Goal: Information Seeking & Learning: Find specific fact

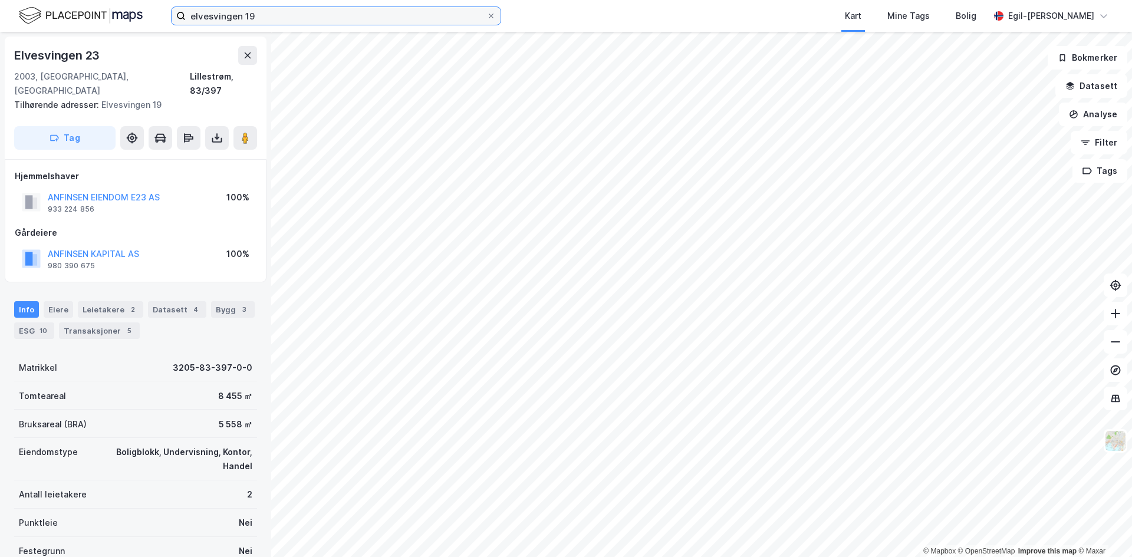
click at [255, 14] on input "elvesvingen 19" at bounding box center [336, 16] width 301 height 18
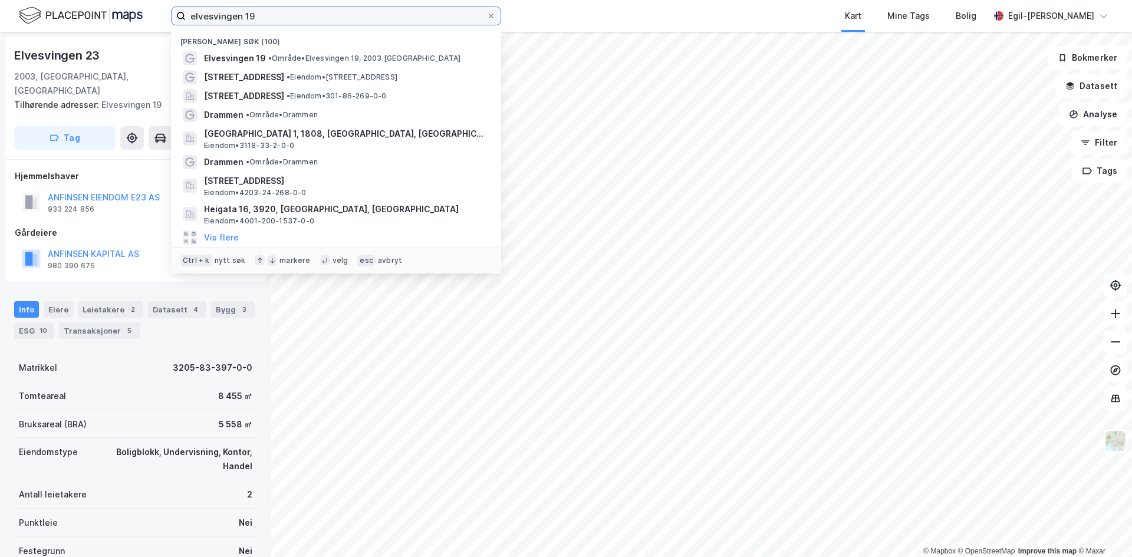
drag, startPoint x: 255, startPoint y: 16, endPoint x: 177, endPoint y: 20, distance: 77.3
click at [177, 20] on label "elvesvingen 19" at bounding box center [336, 15] width 330 height 19
type input "slemdal"
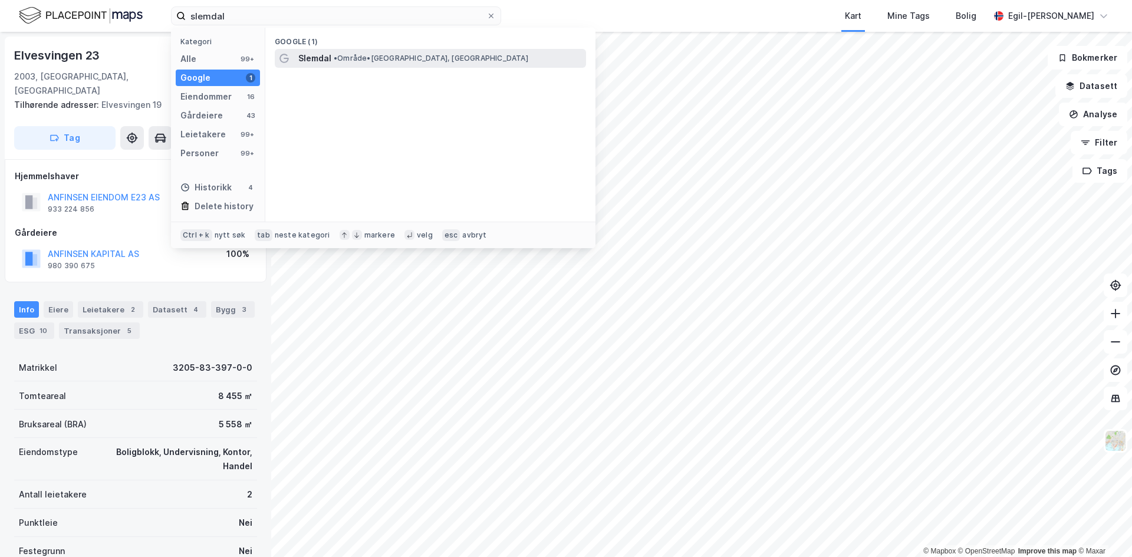
click at [337, 54] on span "•" at bounding box center [336, 58] width 4 height 9
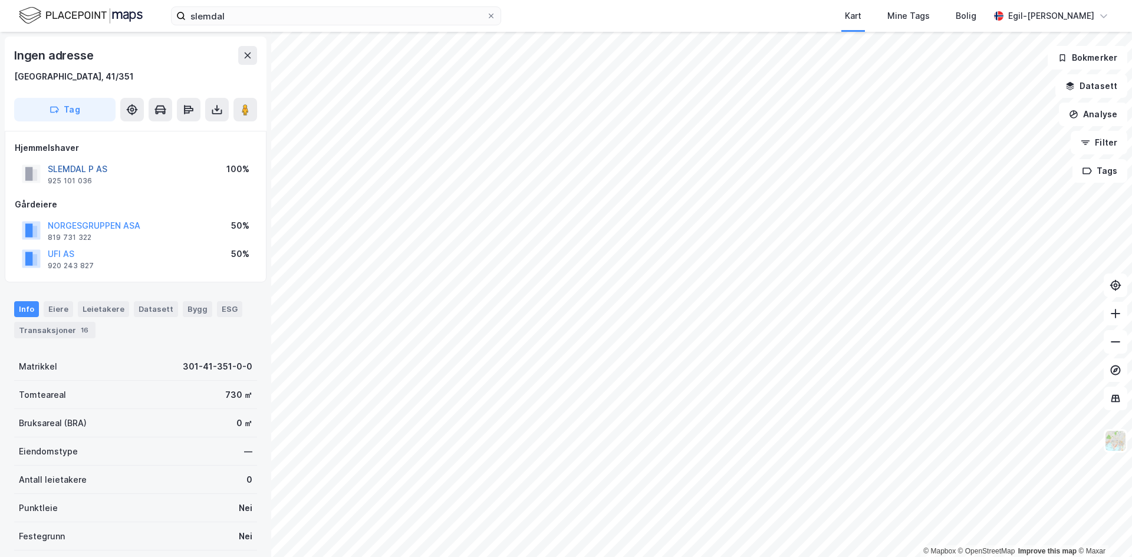
click at [0, 0] on button "SLEMDAL P AS" at bounding box center [0, 0] width 0 height 0
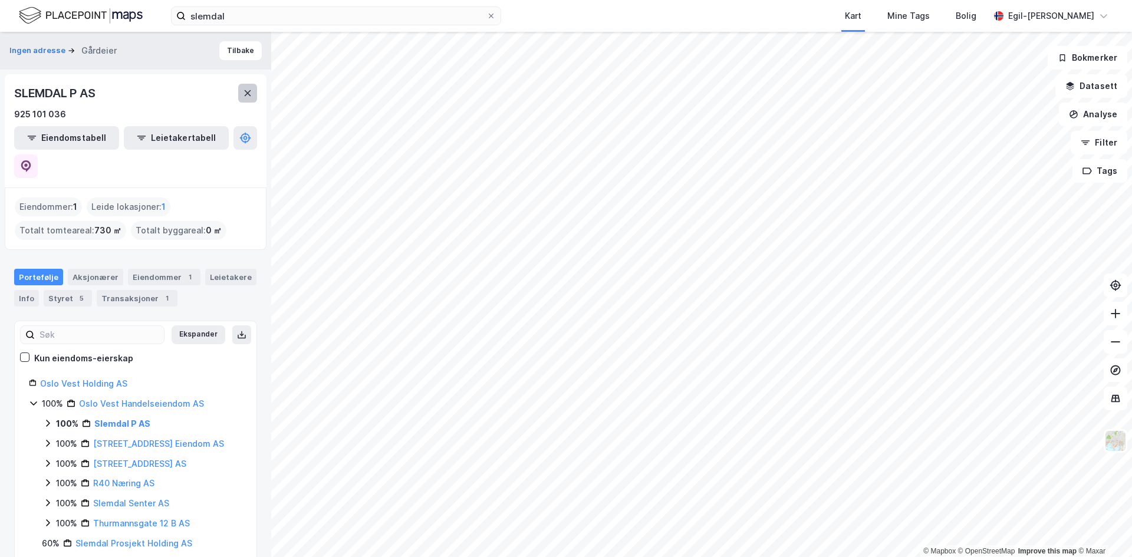
click at [246, 88] on button at bounding box center [247, 93] width 19 height 19
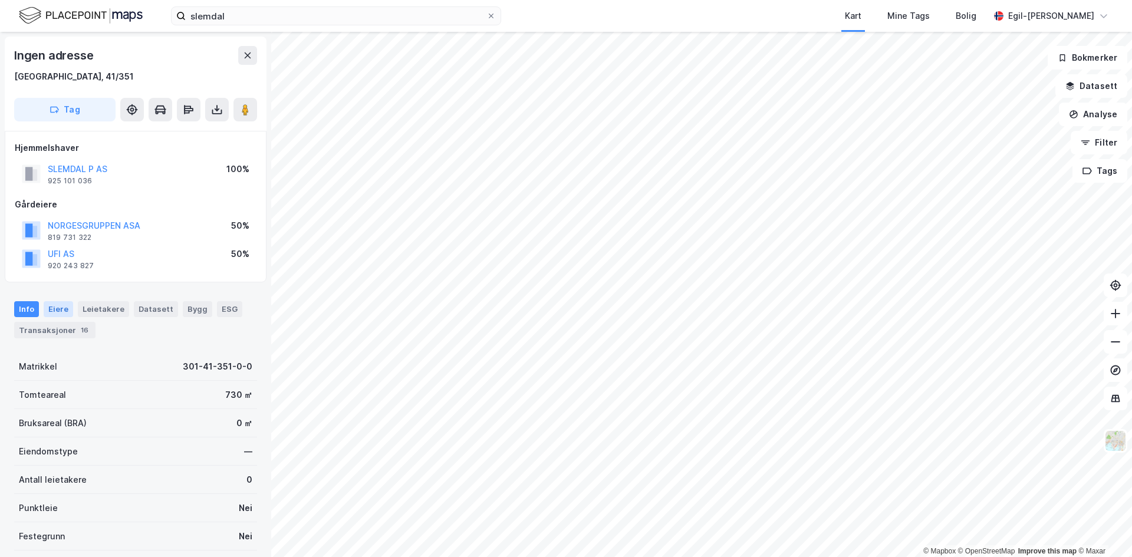
drag, startPoint x: 34, startPoint y: 304, endPoint x: 62, endPoint y: 306, distance: 27.8
click at [41, 305] on div "Info [PERSON_NAME] Datasett Bygg ESG Transaksjoner 16" at bounding box center [135, 319] width 243 height 37
click at [62, 306] on div "Eiere" at bounding box center [58, 308] width 29 height 15
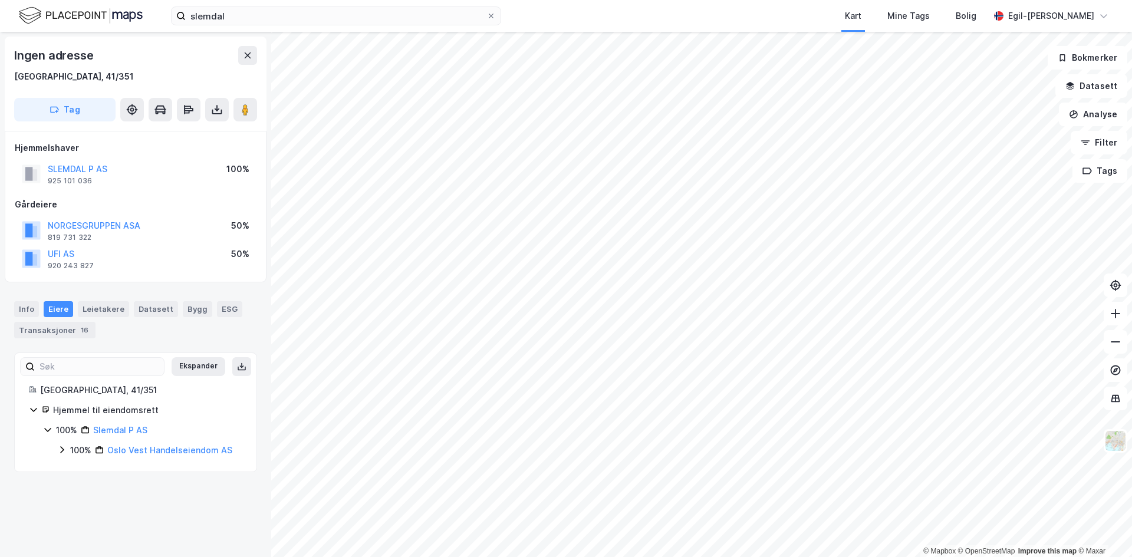
click at [61, 452] on icon at bounding box center [62, 449] width 4 height 7
click at [74, 469] on icon at bounding box center [75, 469] width 9 height 9
click at [89, 511] on icon at bounding box center [89, 509] width 9 height 9
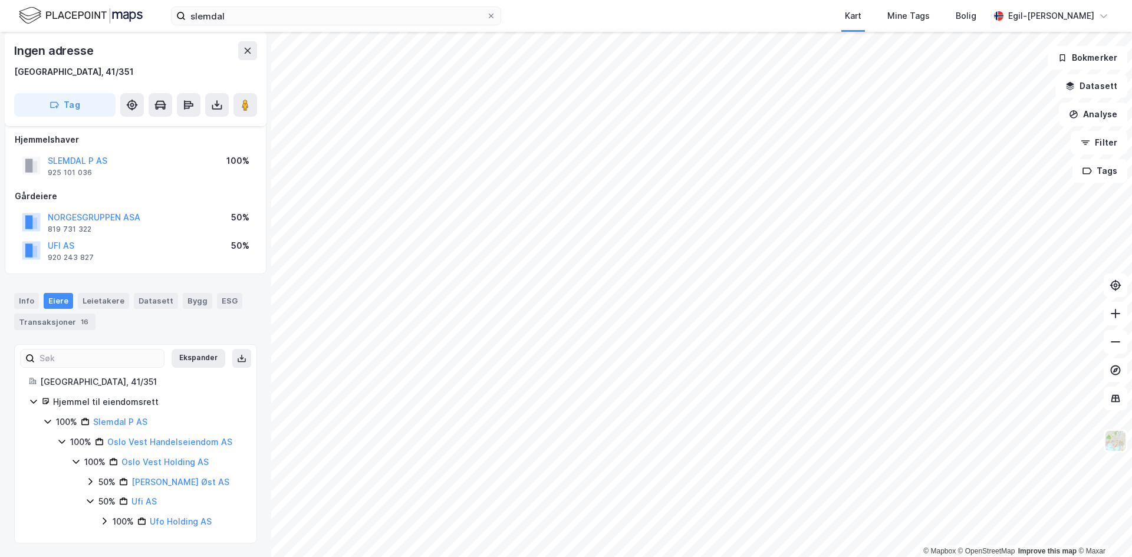
scroll to position [9, 0]
click at [104, 519] on icon at bounding box center [105, 520] width 4 height 7
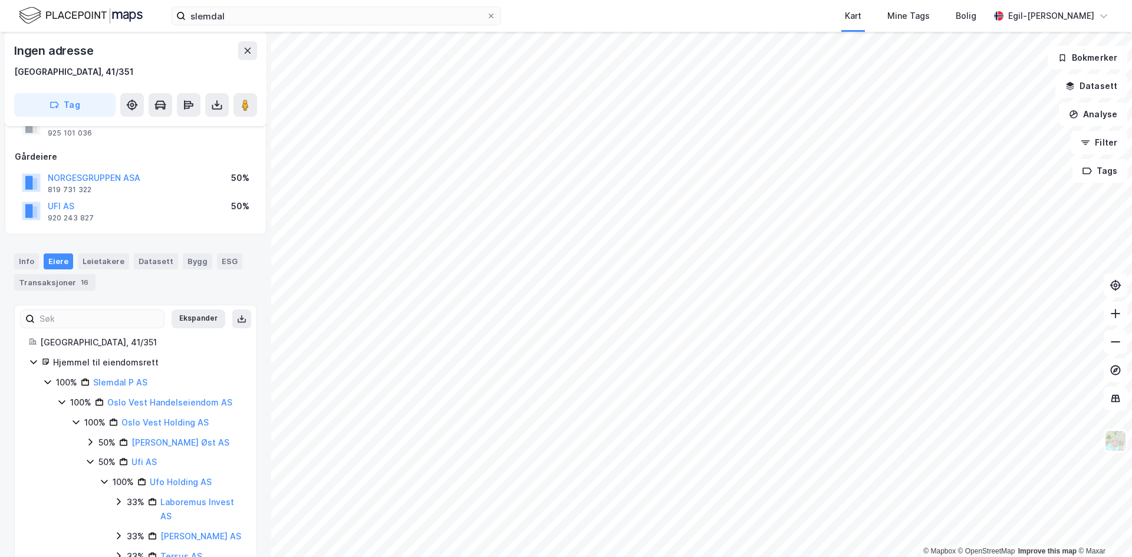
scroll to position [83, 0]
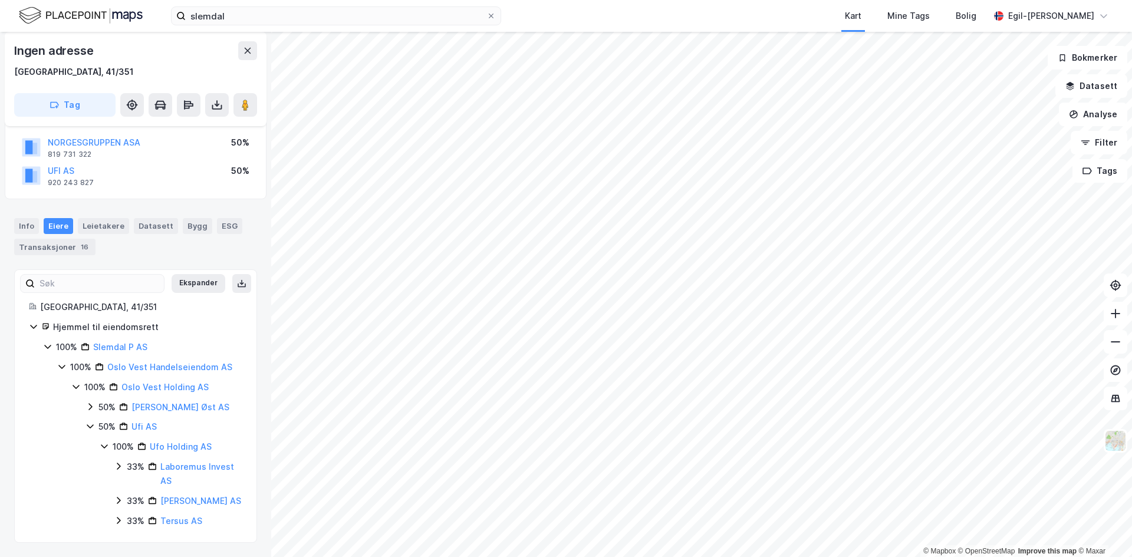
click at [91, 410] on icon at bounding box center [89, 406] width 9 height 9
